Goal: Find specific page/section: Find specific page/section

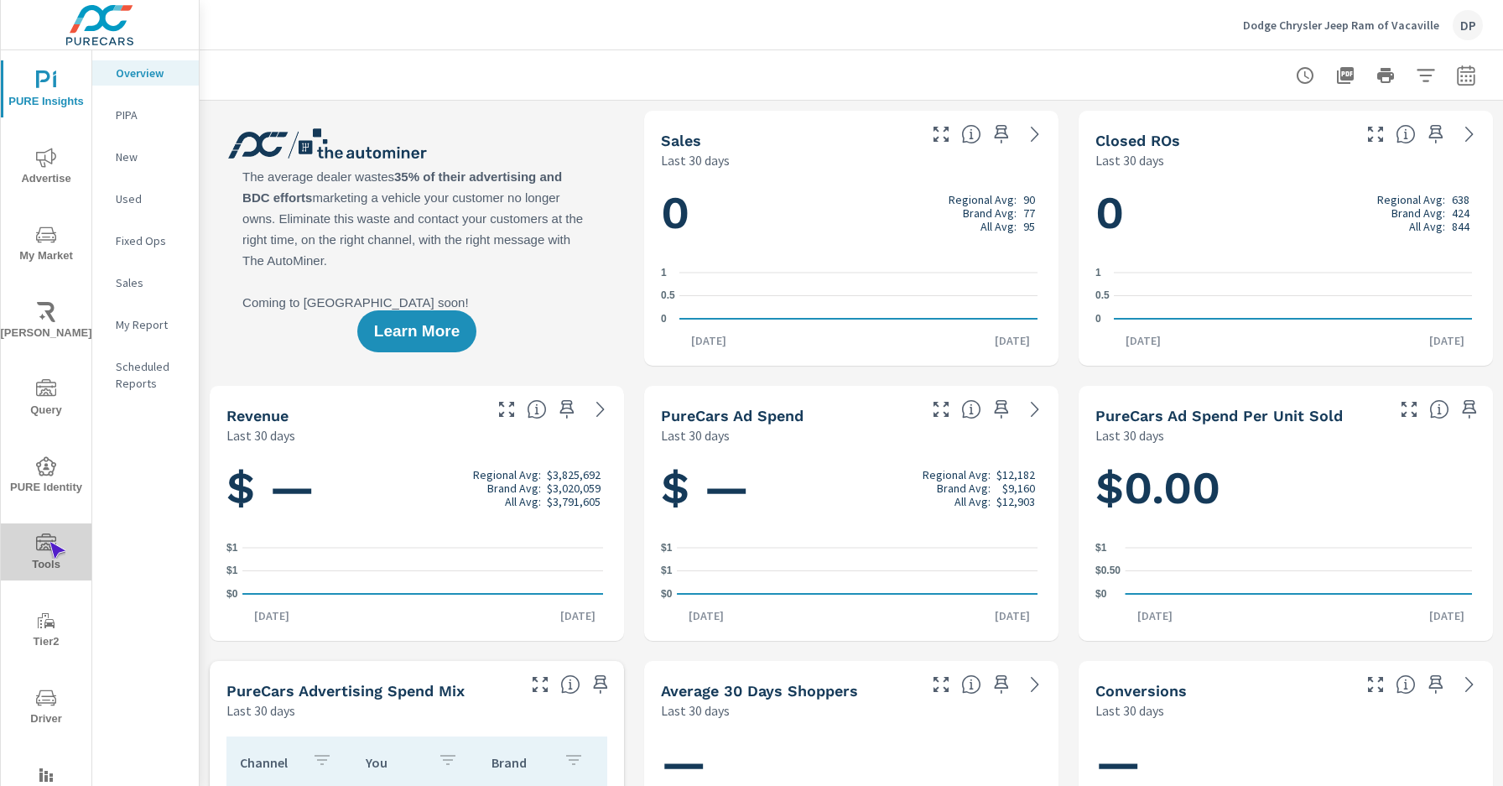
click at [49, 542] on icon "nav menu" at bounding box center [46, 542] width 20 height 17
